Goal: Task Accomplishment & Management: Use online tool/utility

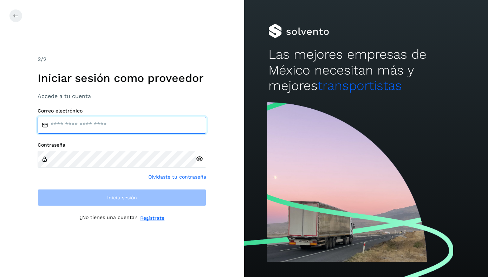
type input "**********"
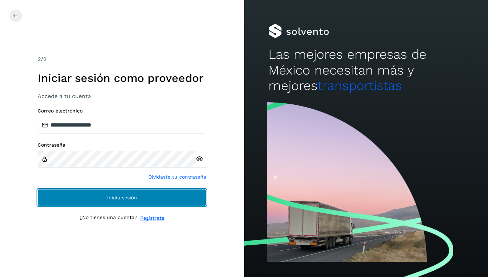
click at [53, 200] on button "Inicia sesión" at bounding box center [122, 197] width 169 height 17
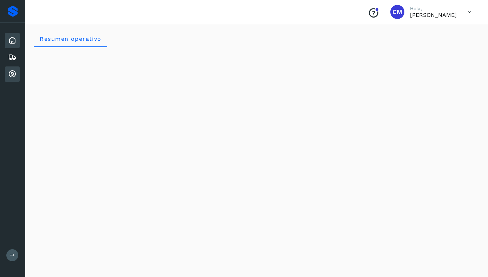
click at [12, 74] on icon at bounding box center [12, 74] width 8 height 8
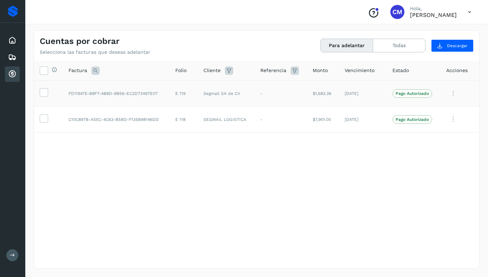
click at [419, 97] on span "Pago Autorizado" at bounding box center [412, 93] width 40 height 8
click at [452, 91] on icon at bounding box center [453, 93] width 14 height 14
click at [346, 138] on div at bounding box center [244, 138] width 488 height 277
click at [43, 92] on icon at bounding box center [43, 91] width 7 height 7
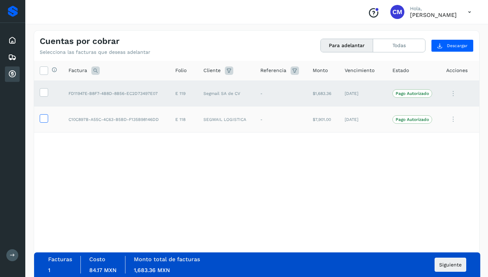
click at [43, 117] on icon at bounding box center [43, 117] width 7 height 7
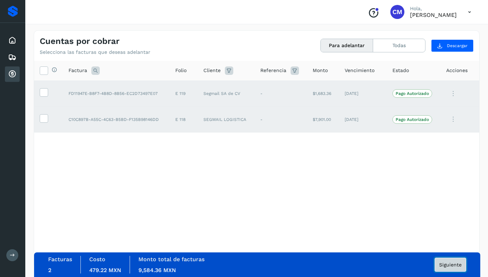
click at [448, 265] on span "Siguiente" at bounding box center [450, 264] width 22 height 5
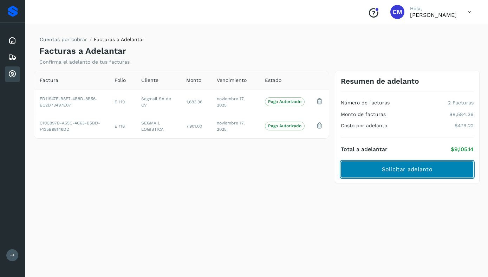
click at [405, 171] on span "Solicitar adelanto" at bounding box center [407, 169] width 51 height 8
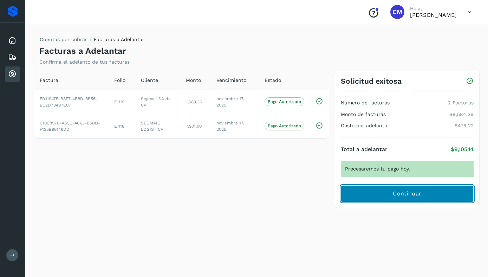
click at [399, 194] on span "Continuar" at bounding box center [407, 194] width 28 height 8
